Goal: Information Seeking & Learning: Find specific fact

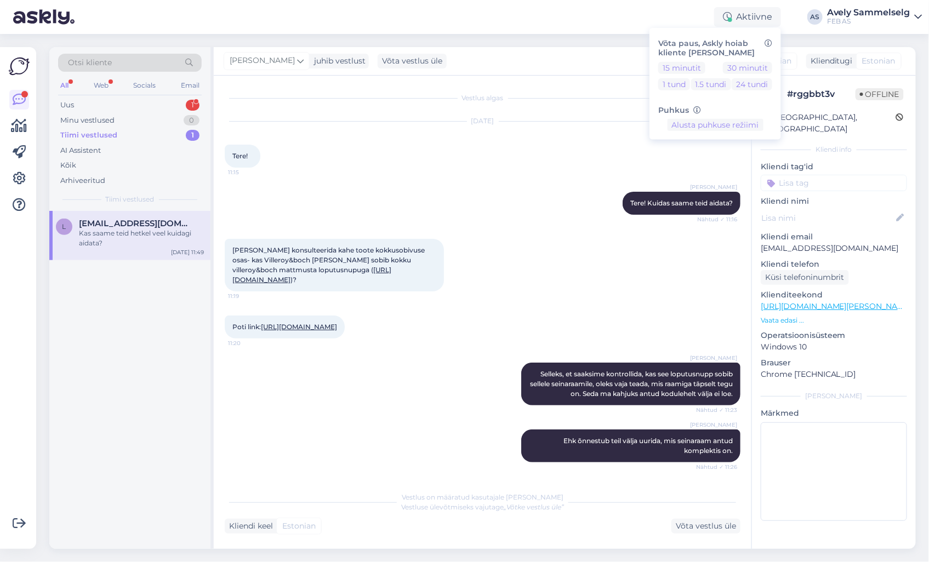
scroll to position [768, 0]
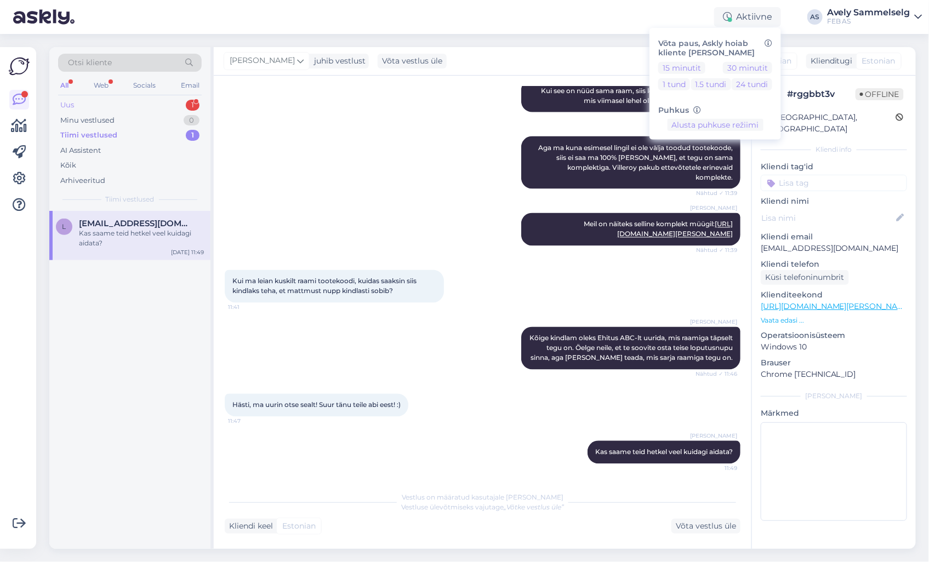
click at [65, 105] on div "Uus" at bounding box center [67, 105] width 14 height 11
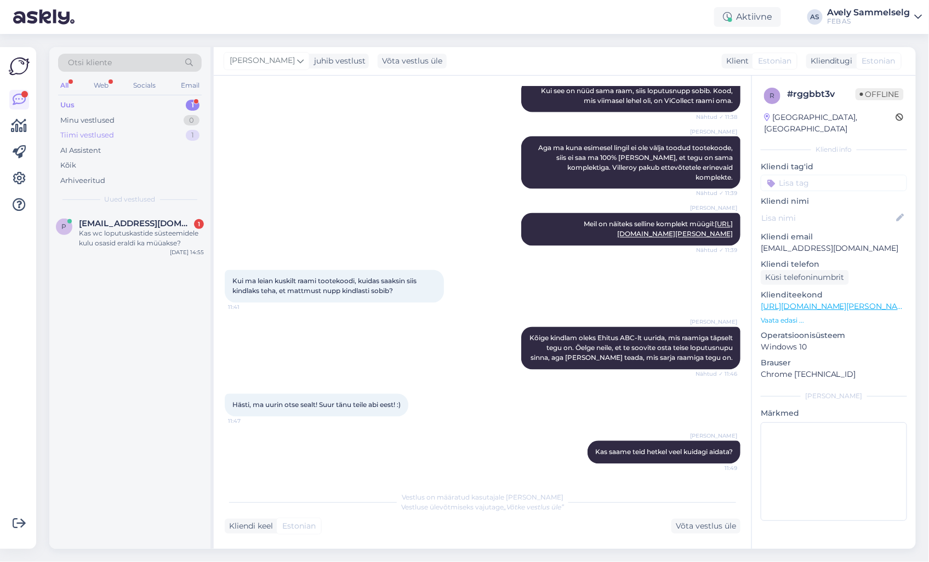
click at [82, 134] on div "Tiimi vestlused" at bounding box center [87, 135] width 54 height 11
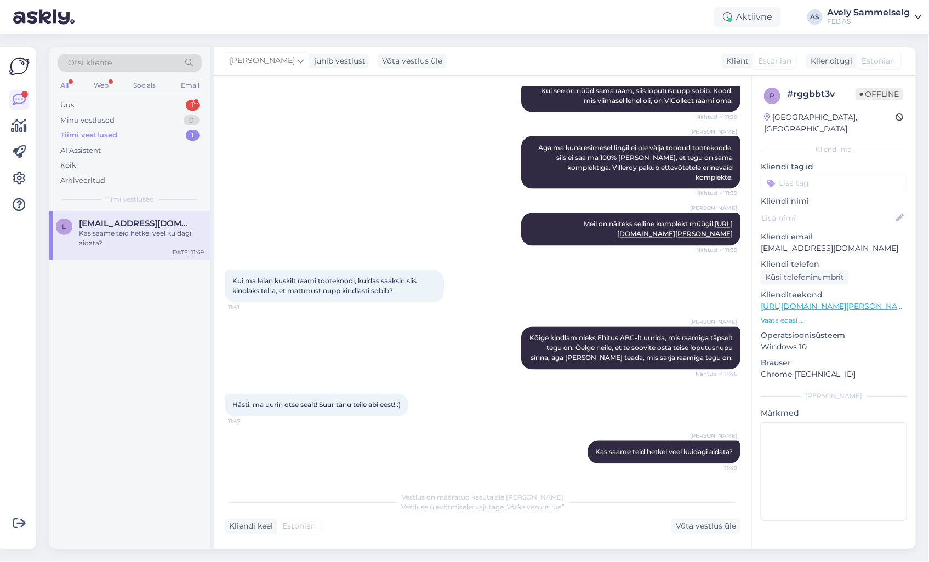
click at [119, 236] on div "Kas saame teid hetkel veel kuidagi aidata?" at bounding box center [141, 238] width 125 height 20
click at [112, 134] on div "Tiimi vestlused" at bounding box center [88, 135] width 57 height 11
click at [165, 138] on div "Tiimi vestlused 1" at bounding box center [130, 135] width 144 height 15
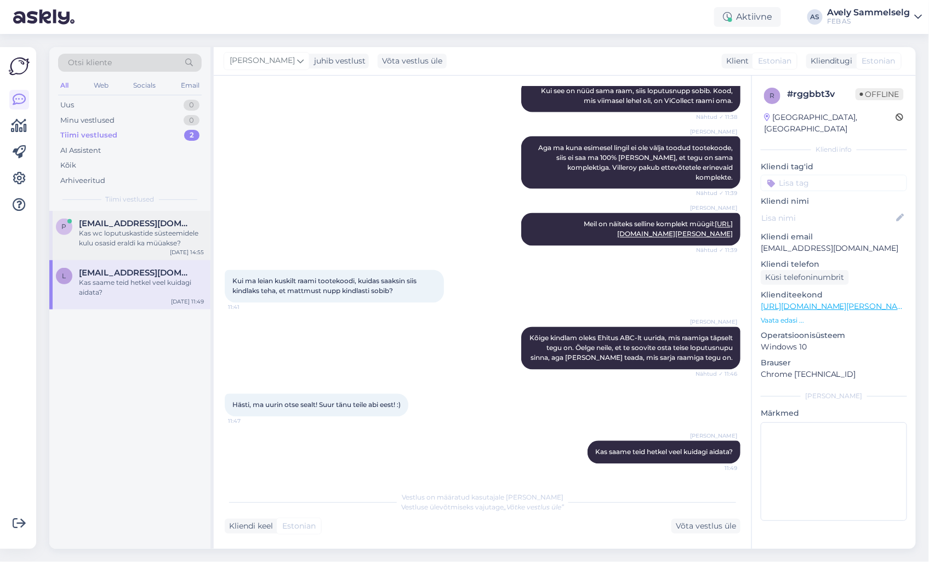
click at [121, 238] on div "Kas wc loputuskastide süsteemidele kulu osasid eraldi ka müüakse?" at bounding box center [141, 238] width 125 height 20
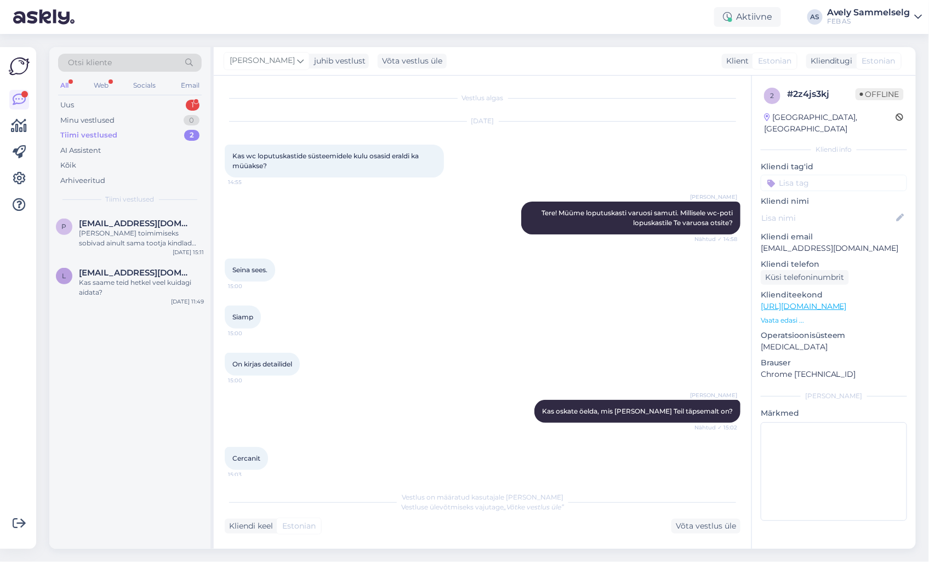
scroll to position [289, 0]
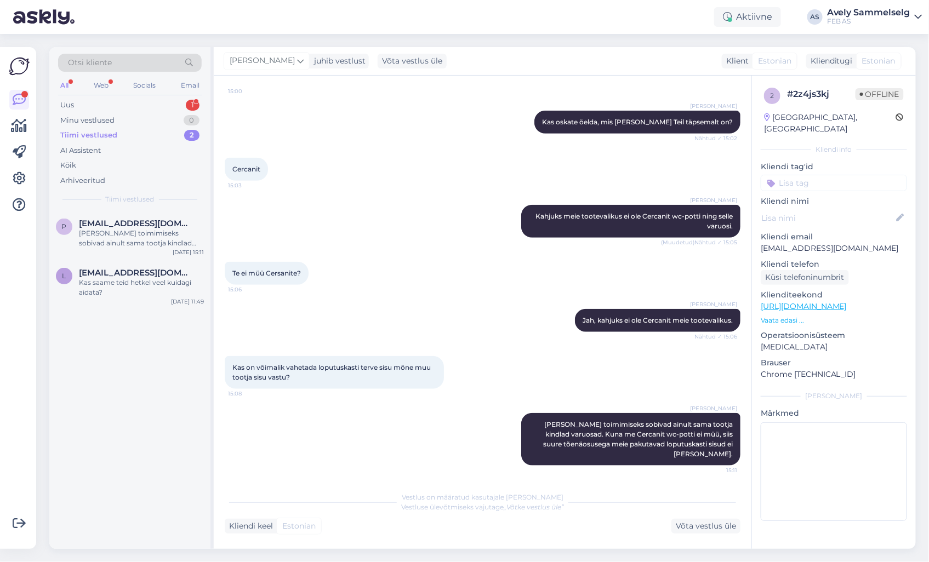
click at [107, 135] on div "Tiimi vestlused" at bounding box center [88, 135] width 57 height 11
click at [110, 119] on div "Minu vestlused" at bounding box center [87, 120] width 54 height 11
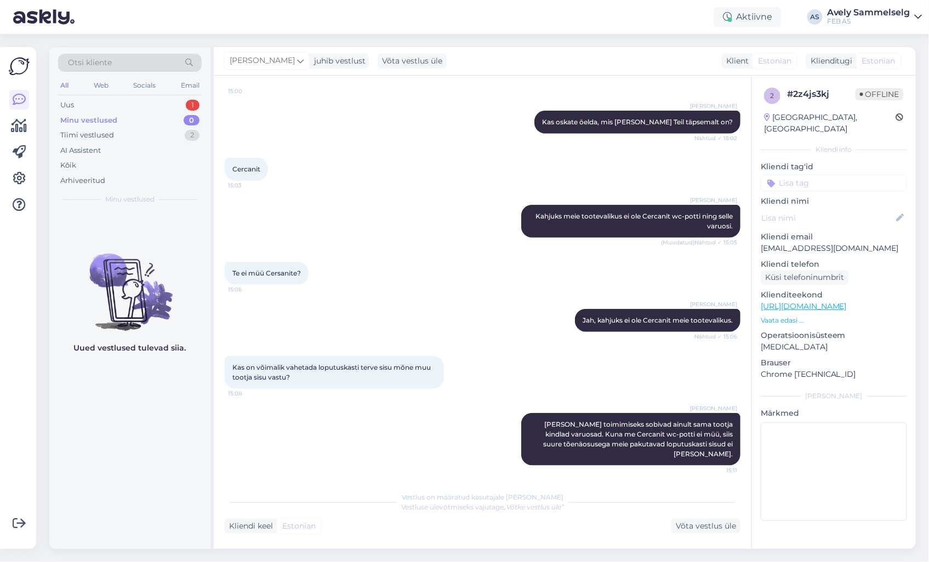
click at [110, 119] on div "Minu vestlused" at bounding box center [88, 120] width 57 height 11
click at [106, 136] on div "Tiimi vestlused" at bounding box center [87, 135] width 54 height 11
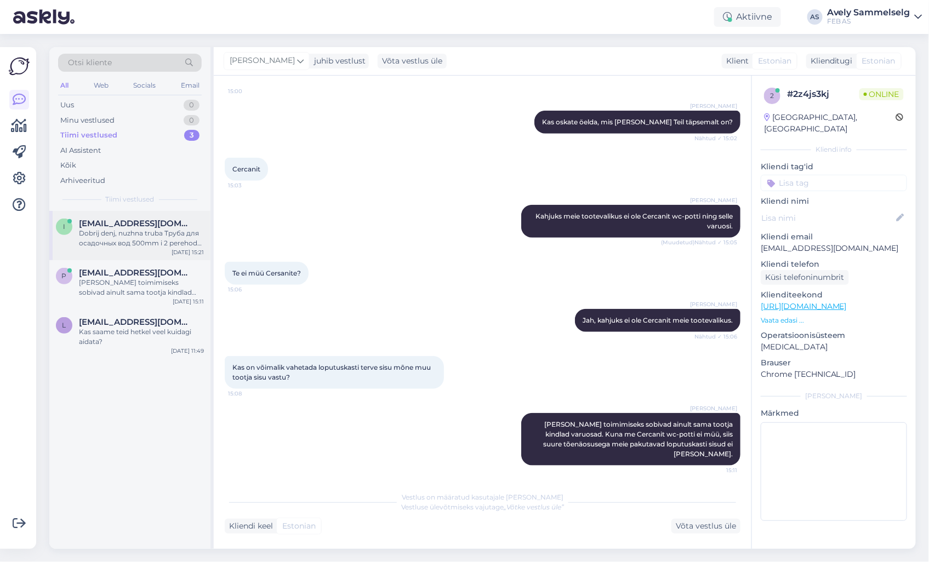
click at [122, 214] on div "i [EMAIL_ADDRESS][DOMAIN_NAME] Dobrij denj, nuzhna truba Труба для осадочных во…" at bounding box center [129, 235] width 161 height 49
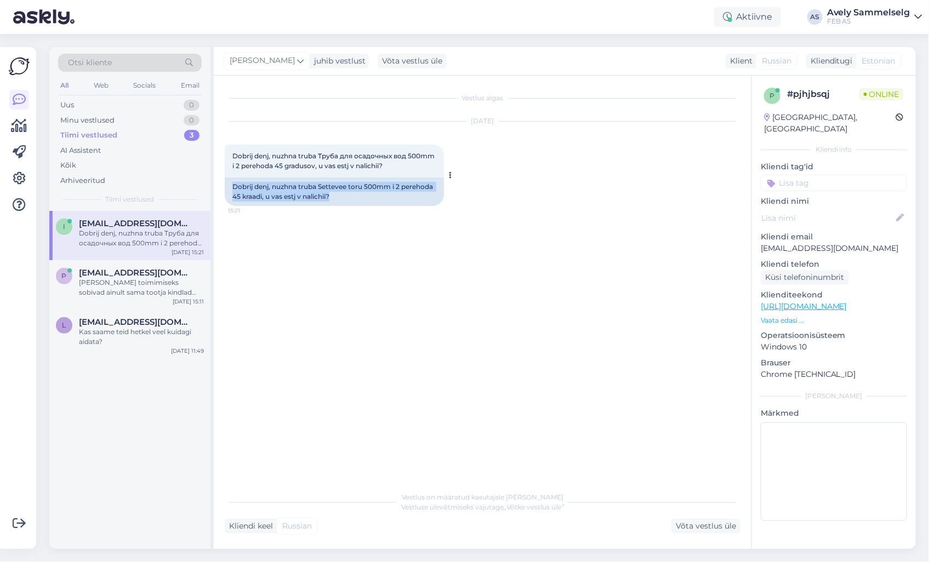
drag, startPoint x: 350, startPoint y: 198, endPoint x: 232, endPoint y: 187, distance: 118.4
click at [232, 187] on div "Dobrij denj, nuzhna truba Settevee toru 500mm i 2 perehoda 45 kraadi, u vas est…" at bounding box center [334, 192] width 219 height 28
copy div "Dobrij denj, nuzhna truba Settevee toru 500mm i 2 perehoda 45 kraadi, u vas est…"
click at [508, 140] on div "[DATE] Dobrij denj, nuzhna truba Труба для осадочных вод 500mm i 2 perehoda 45 …" at bounding box center [483, 164] width 516 height 108
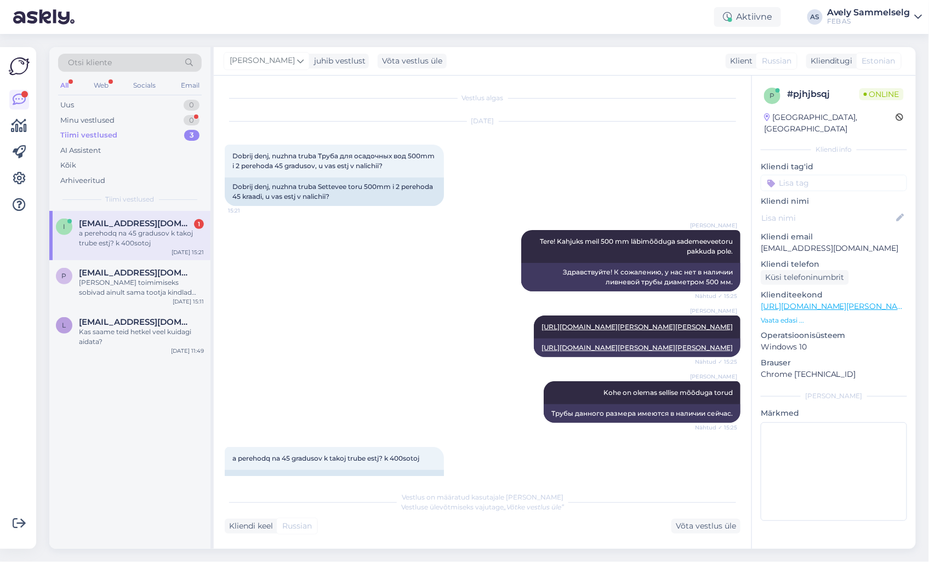
scroll to position [53, 0]
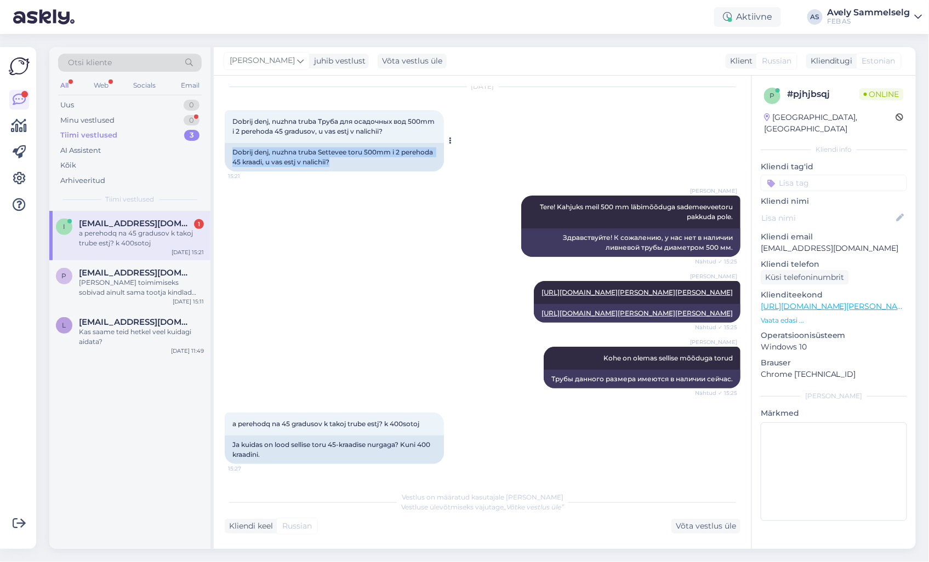
drag, startPoint x: 333, startPoint y: 145, endPoint x: 232, endPoint y: 137, distance: 101.2
click at [232, 143] on div "Dobrij denj, nuzhna truba Settevee toru 500mm i 2 perehoda 45 kraadi, u vas est…" at bounding box center [334, 157] width 219 height 28
copy div "Dobrij denj, nuzhna truba Settevee toru 500mm i 2 perehoda 45 kraadi, u vas est…"
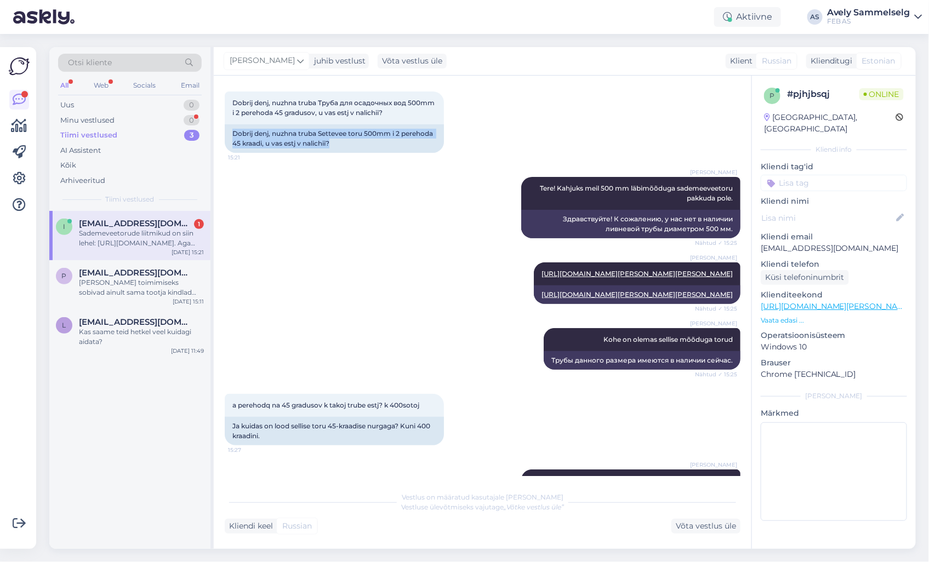
scroll to position [178, 0]
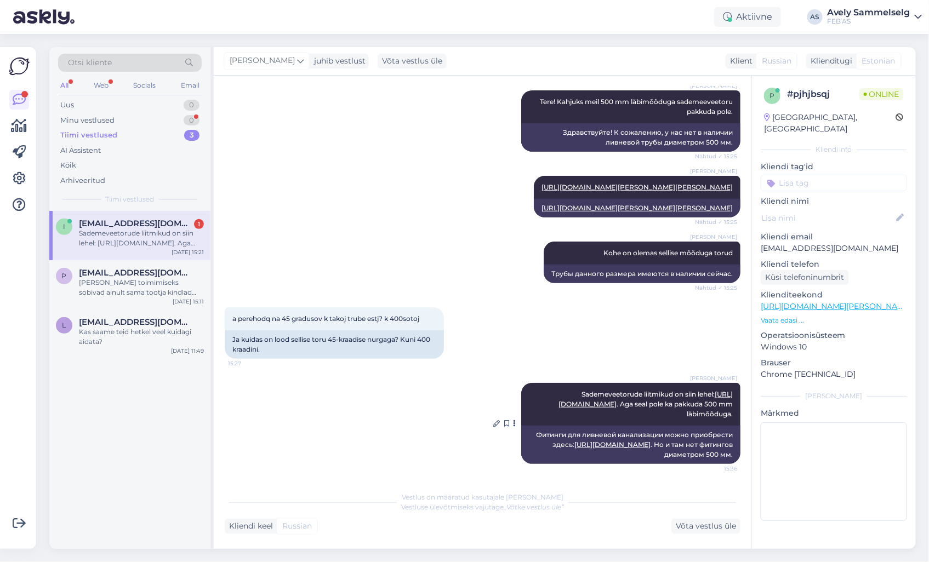
click at [655, 390] on link "[URL][DOMAIN_NAME]" at bounding box center [645, 399] width 174 height 18
click at [130, 231] on div "Sademeveetorude liitmikud on siin lehel: [URL][DOMAIN_NAME]. Aga seal pole ka p…" at bounding box center [141, 238] width 125 height 20
